Goal: Transaction & Acquisition: Download file/media

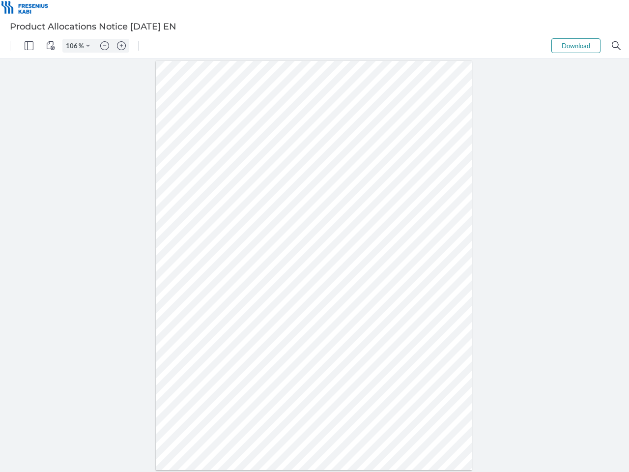
click at [29, 46] on img "Panel" at bounding box center [29, 45] width 9 height 9
click at [51, 46] on img "View Controls" at bounding box center [50, 45] width 9 height 9
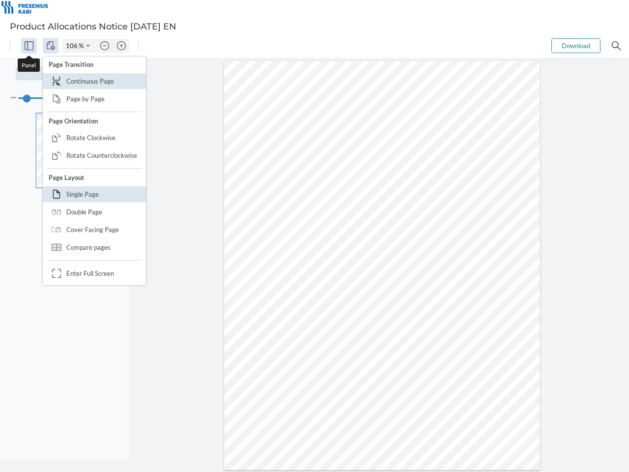
click at [73, 46] on input "106" at bounding box center [71, 45] width 16 height 9
click at [88, 46] on img "Zoom Controls" at bounding box center [88, 46] width 4 height 4
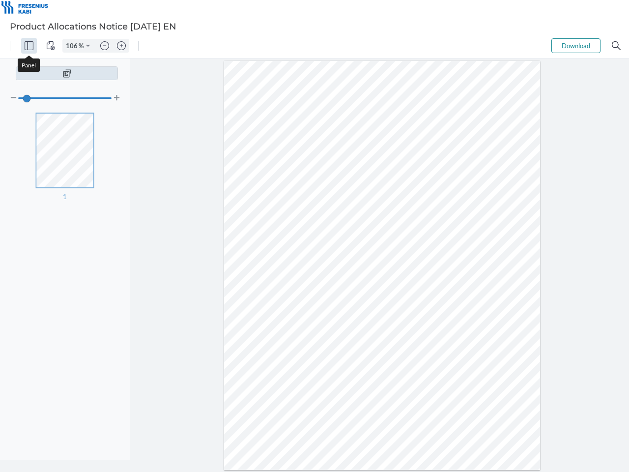
click at [105, 46] on img "Zoom out" at bounding box center [104, 45] width 9 height 9
click at [121, 46] on img "Zoom in" at bounding box center [121, 45] width 9 height 9
type input "106"
click at [576, 46] on button "Download" at bounding box center [576, 45] width 49 height 15
click at [616, 46] on img "Search" at bounding box center [616, 45] width 9 height 9
